Goal: Task Accomplishment & Management: Manage account settings

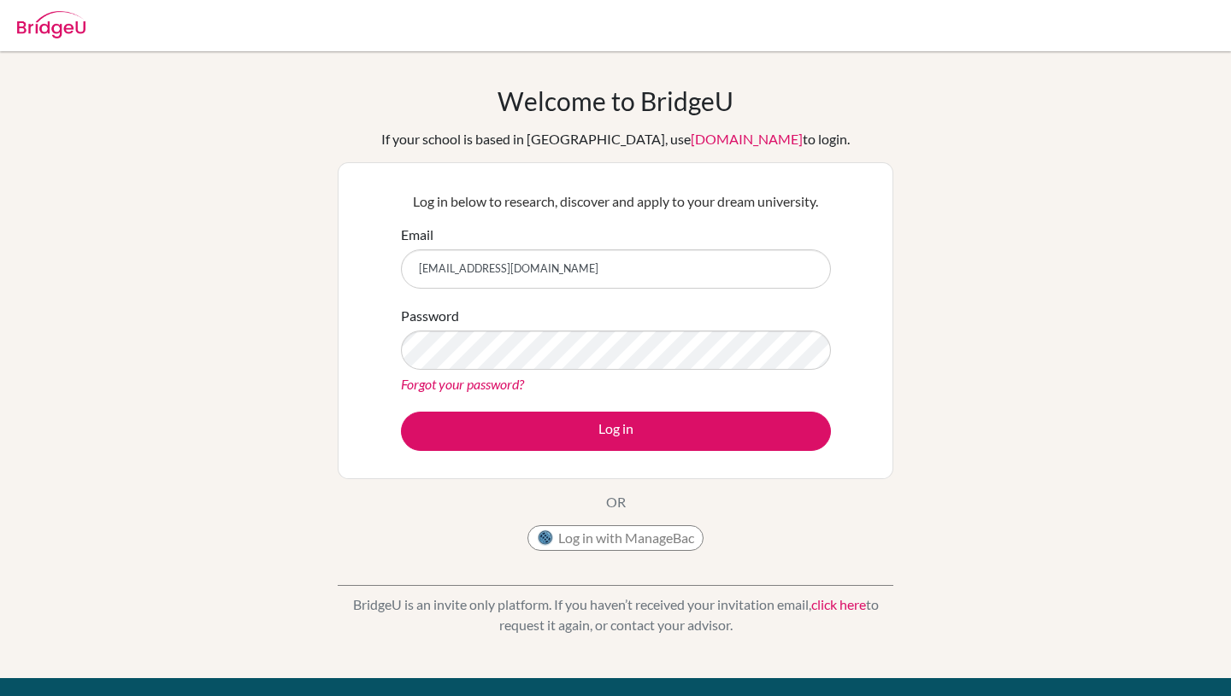
type input "[EMAIL_ADDRESS][DOMAIN_NAME]"
click at [478, 391] on link "Forgot your password?" at bounding box center [462, 384] width 123 height 16
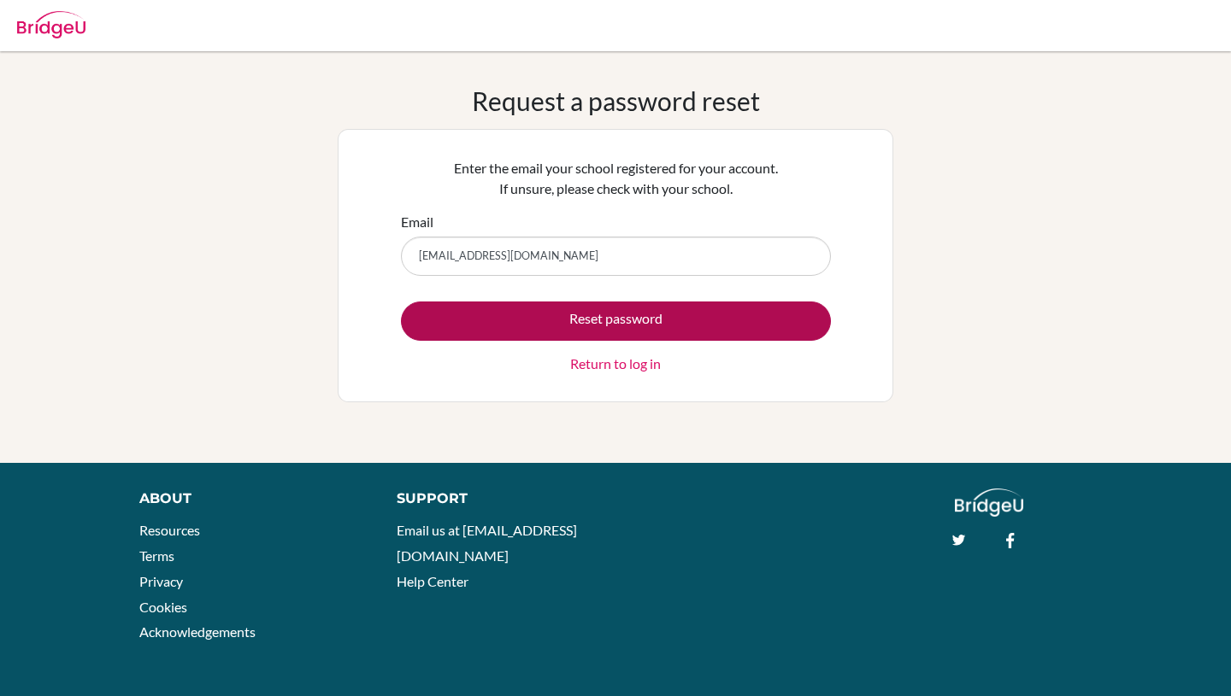
type input "[EMAIL_ADDRESS][DOMAIN_NAME]"
click at [647, 321] on button "Reset password" at bounding box center [616, 321] width 430 height 39
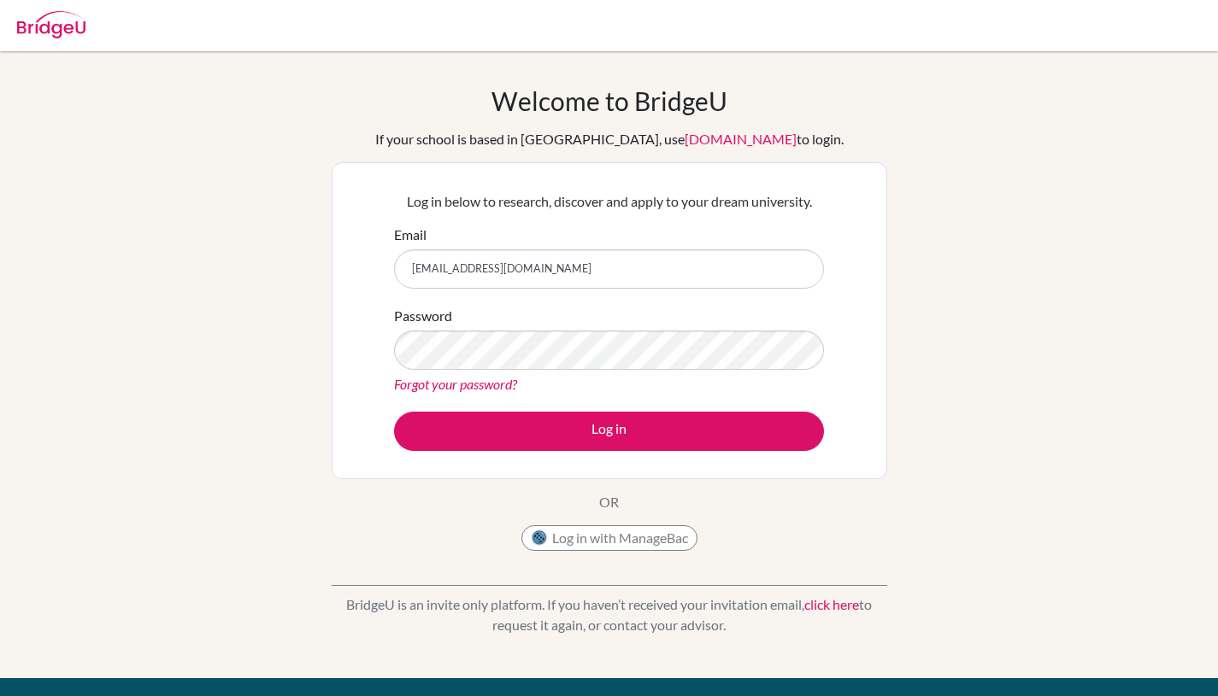
type input "[EMAIL_ADDRESS][DOMAIN_NAME]"
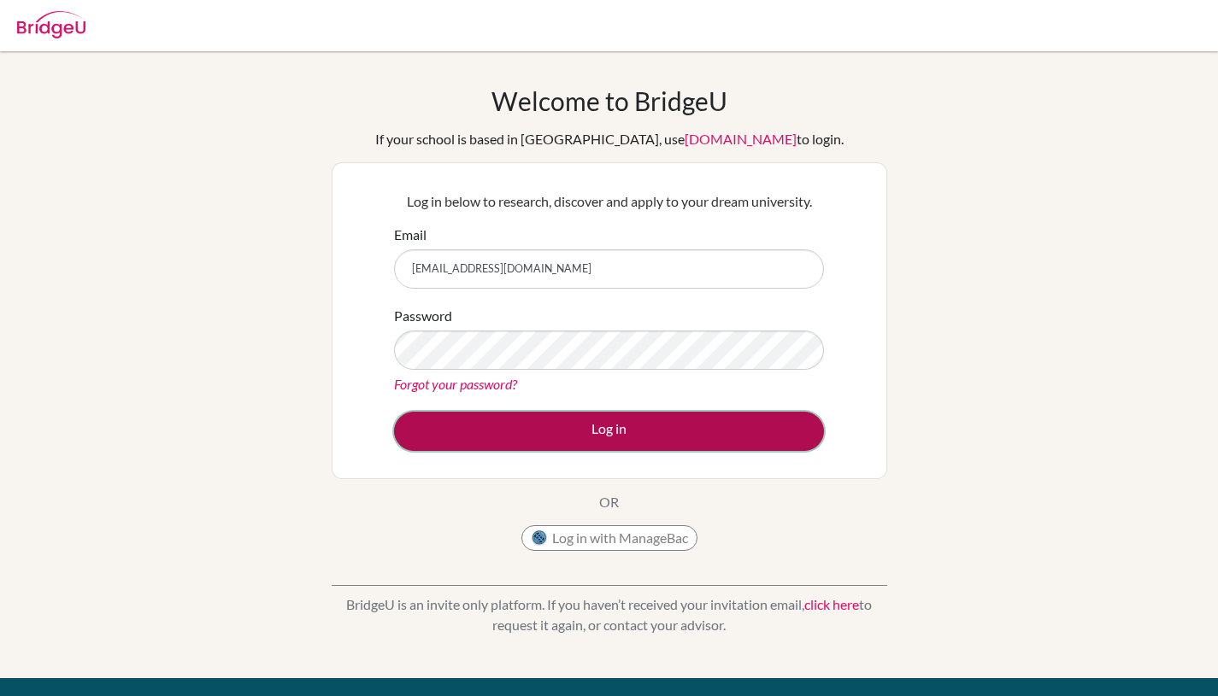
click at [626, 434] on button "Log in" at bounding box center [609, 431] width 430 height 39
